Goal: Information Seeking & Learning: Learn about a topic

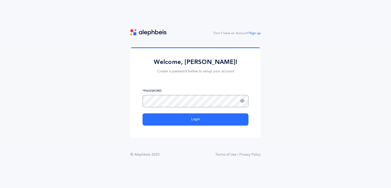
click at [243, 103] on div "*Password" at bounding box center [196, 97] width 106 height 19
click at [237, 100] on icon at bounding box center [236, 101] width 4 height 5
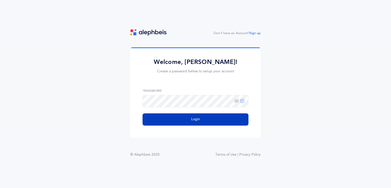
click at [225, 119] on button "Login" at bounding box center [196, 119] width 106 height 12
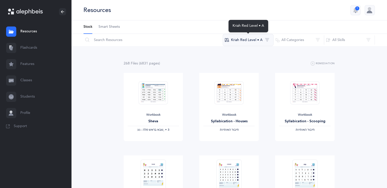
click at [258, 40] on button "Kriah Red Level • A" at bounding box center [248, 40] width 51 height 12
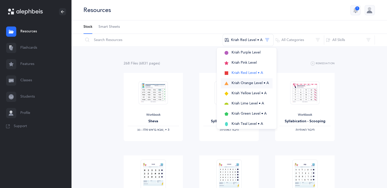
scroll to position [17, 0]
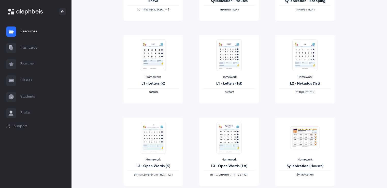
scroll to position [122, 0]
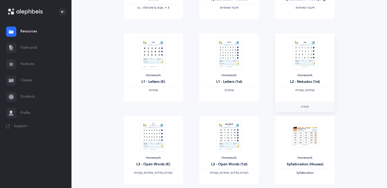
click at [323, 61] on div "Homework L2 - Nekudos (1st) ‫אותיות, נקודות‬" at bounding box center [305, 67] width 60 height 68
click at [310, 59] on img at bounding box center [305, 53] width 25 height 32
click at [303, 105] on span "View" at bounding box center [305, 106] width 8 height 5
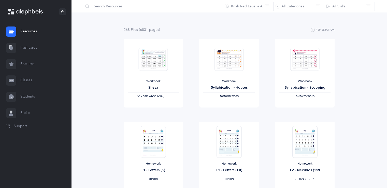
scroll to position [0, 0]
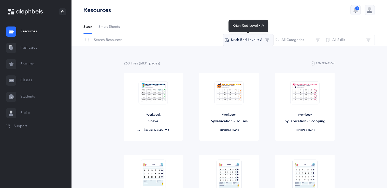
click at [258, 39] on button "Kriah Red Level • A" at bounding box center [248, 40] width 51 height 12
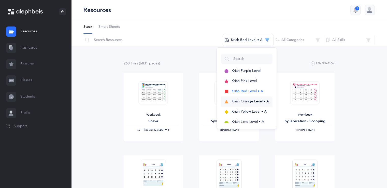
click at [257, 101] on span "Kriah Orange Level • A" at bounding box center [250, 101] width 37 height 4
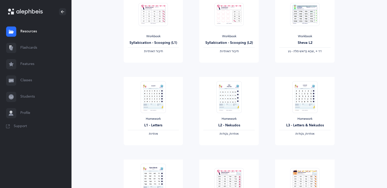
scroll to position [162, 0]
click at [159, 96] on img at bounding box center [153, 96] width 25 height 32
click at [163, 152] on link "View" at bounding box center [154, 149] width 60 height 10
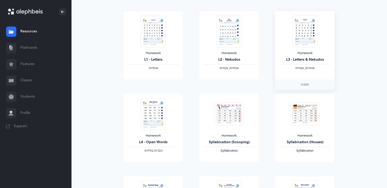
scroll to position [229, 0]
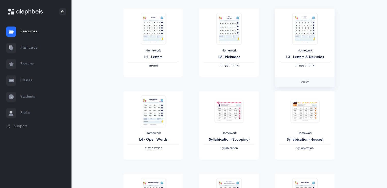
click at [307, 35] on img at bounding box center [305, 29] width 25 height 32
click at [307, 83] on span "View" at bounding box center [305, 82] width 8 height 5
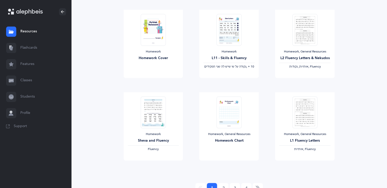
scroll to position [584, 0]
